Goal: Task Accomplishment & Management: Use online tool/utility

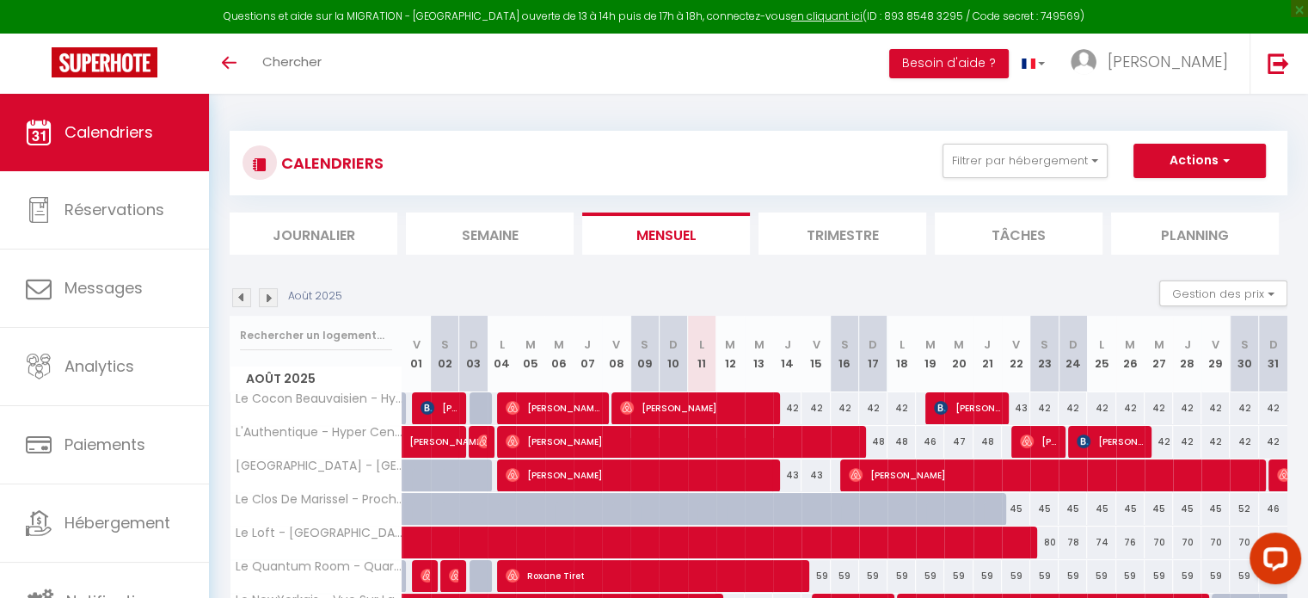
click at [268, 299] on img at bounding box center [268, 297] width 19 height 19
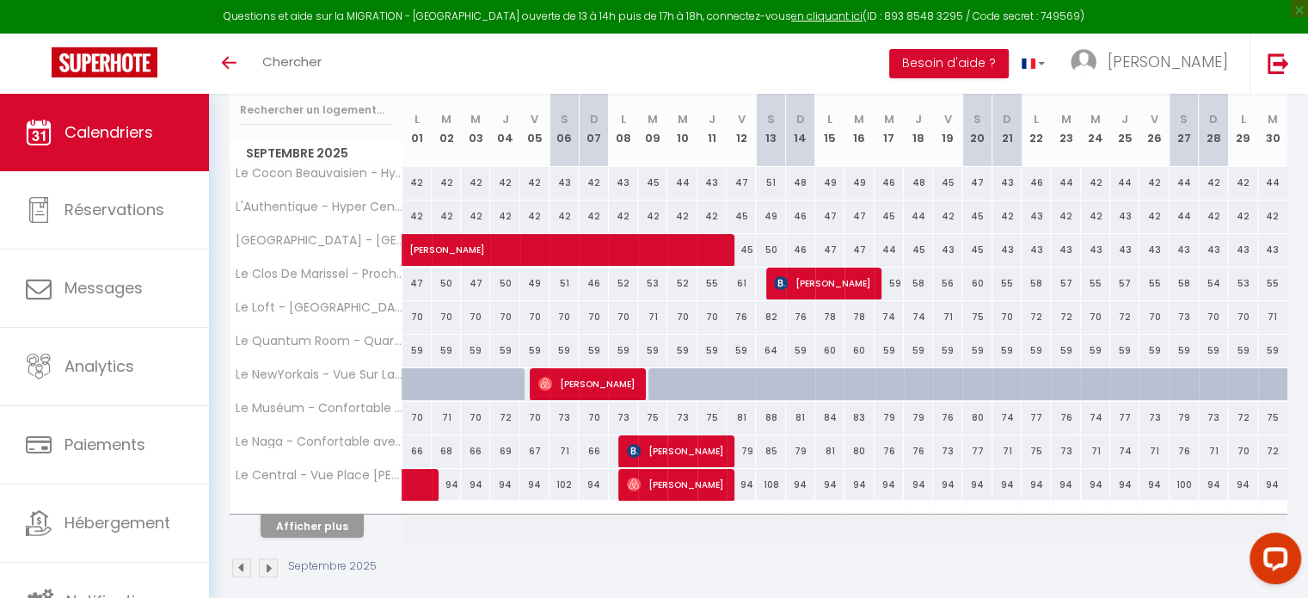
scroll to position [239, 0]
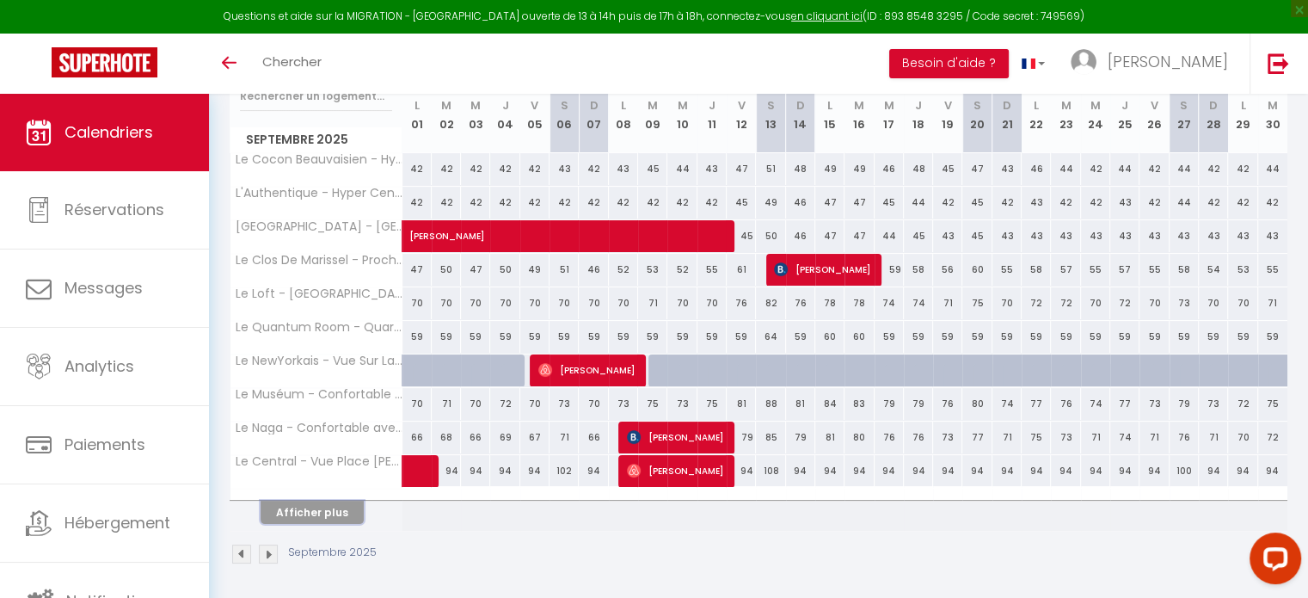
click at [317, 508] on button "Afficher plus" at bounding box center [312, 512] width 103 height 23
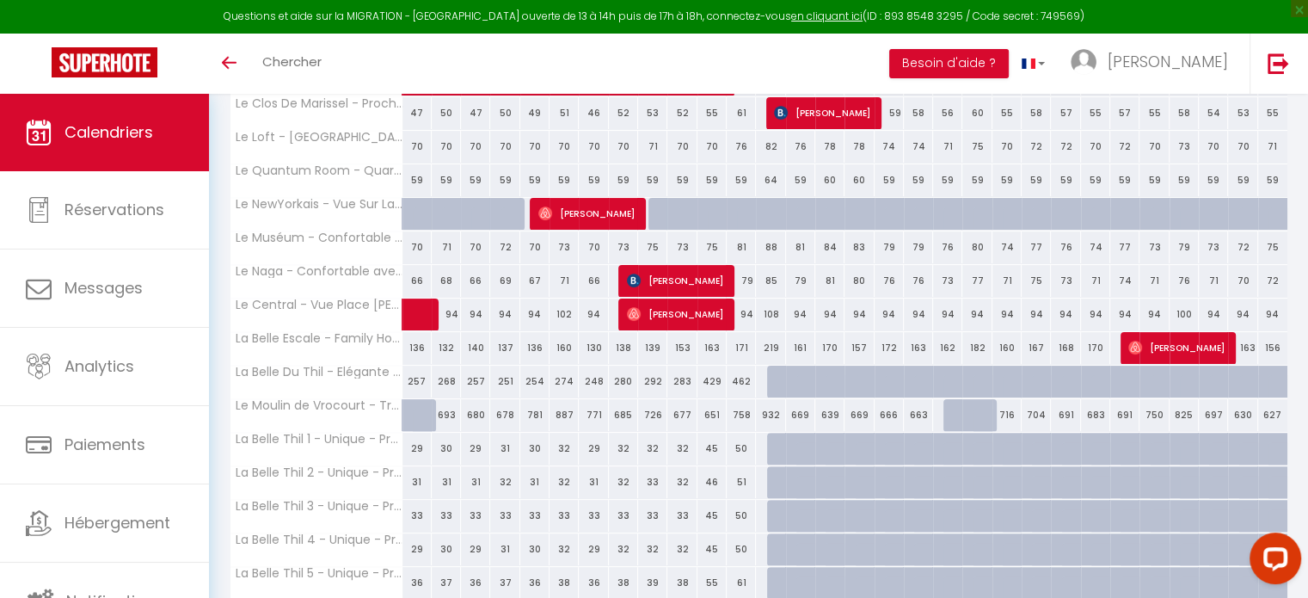
scroll to position [397, 0]
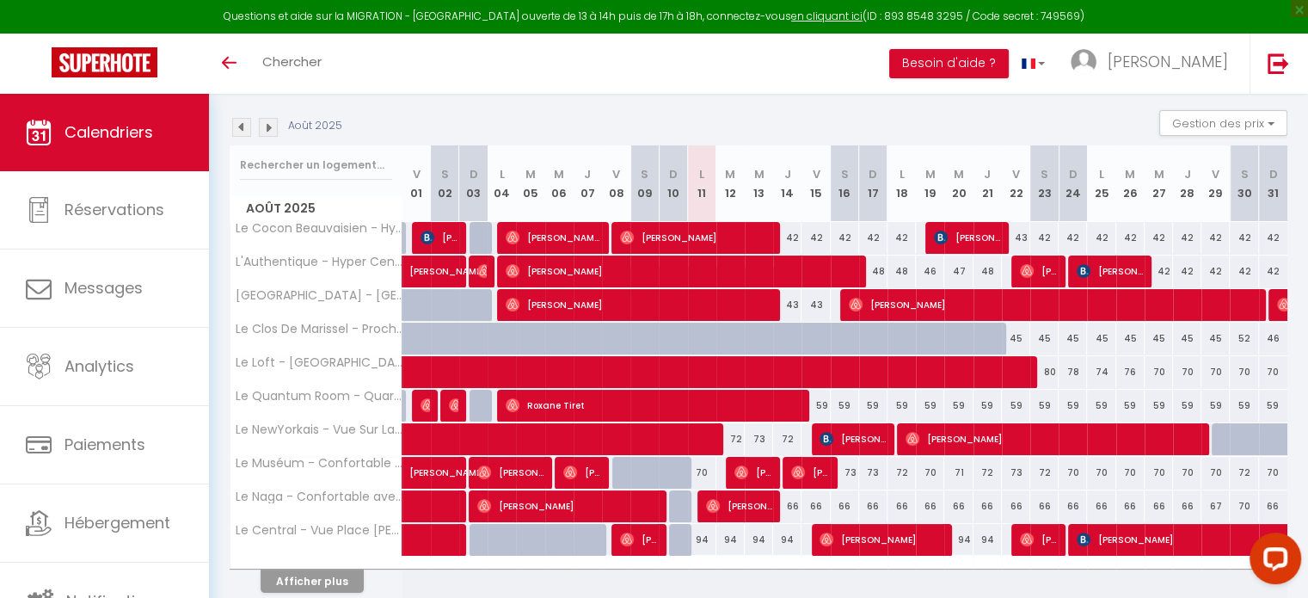
scroll to position [169, 0]
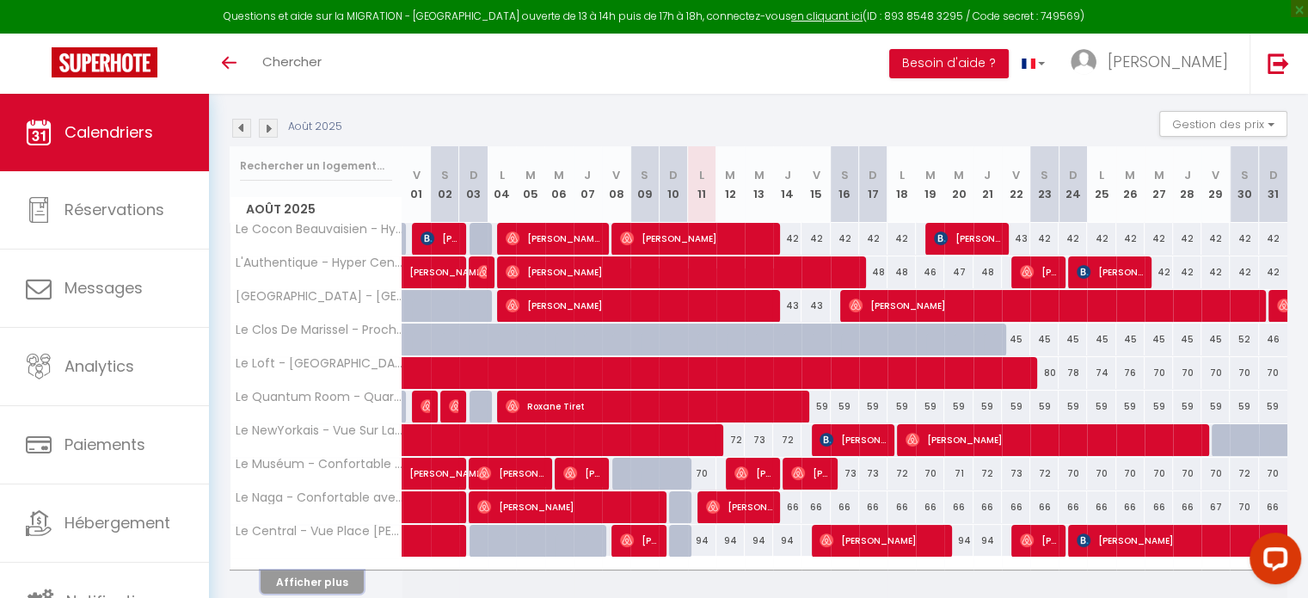
click at [333, 584] on button "Afficher plus" at bounding box center [312, 581] width 103 height 23
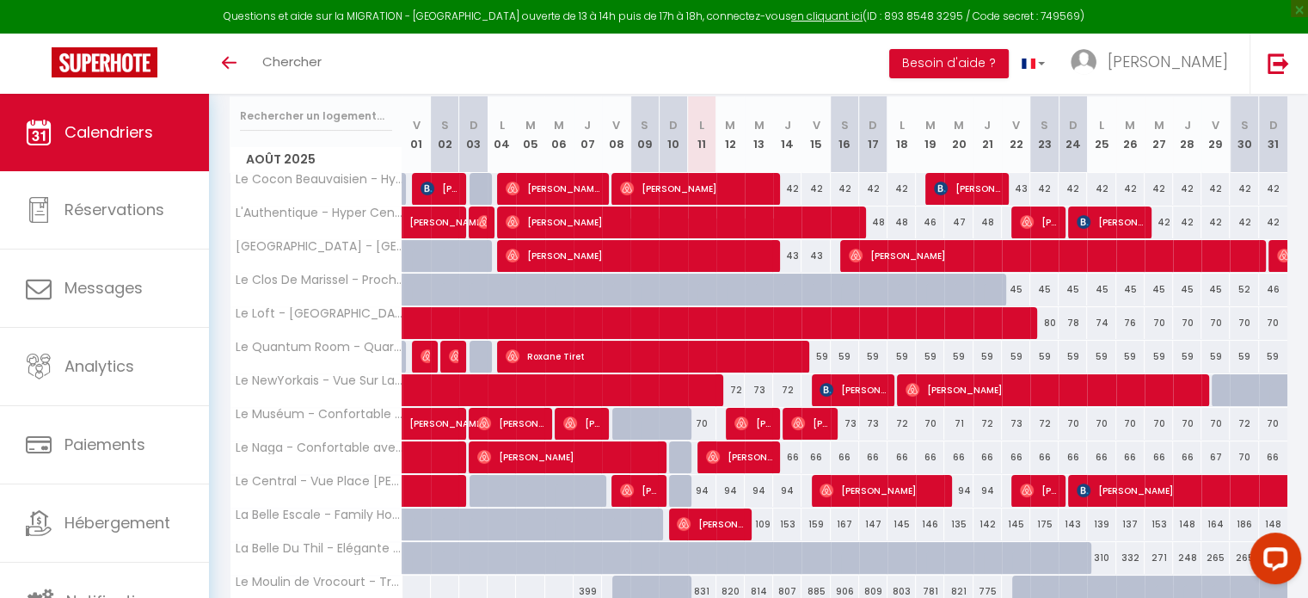
scroll to position [227, 0]
